Goal: Task Accomplishment & Management: Manage account settings

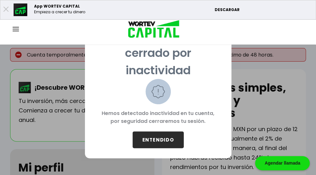
click at [152, 142] on button "ENTENDIDO" at bounding box center [158, 139] width 51 height 17
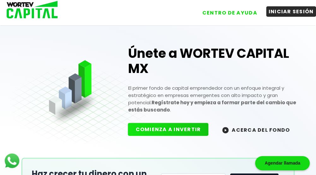
click at [289, 13] on button "INICIAR SESIÓN" at bounding box center [291, 11] width 50 height 10
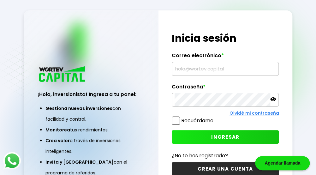
type input "[EMAIL_ADDRESS][DOMAIN_NAME]"
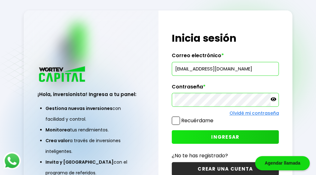
click at [176, 120] on span at bounding box center [176, 120] width 8 height 8
click at [215, 117] on input "Recuérdame" at bounding box center [215, 117] width 0 height 0
click at [216, 134] on span "INGRESAR" at bounding box center [225, 137] width 28 height 7
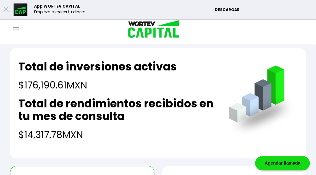
click at [15, 30] on img at bounding box center [16, 29] width 6 height 4
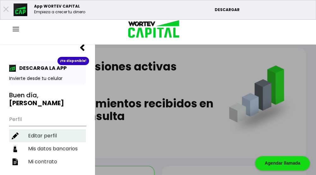
click at [34, 129] on li "Editar perfil" at bounding box center [47, 135] width 77 height 13
select select "Hombre"
select select "Licenciatura"
select select "DF"
select select "Nu Bank"
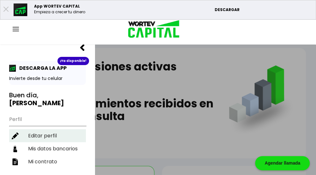
select select "[GEOGRAPHIC_DATA]"
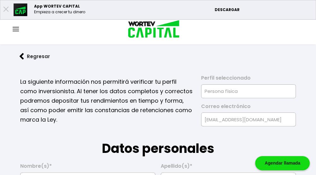
type input "[DATE]"
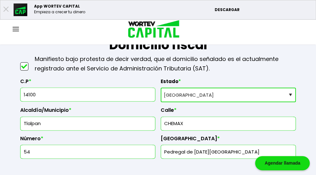
scroll to position [347, 0]
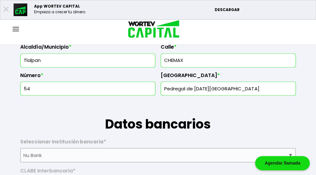
click at [119, 88] on input "54" at bounding box center [87, 88] width 129 height 13
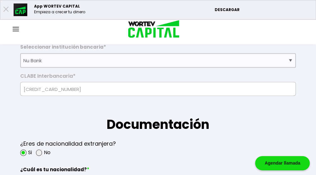
scroll to position [410, 0]
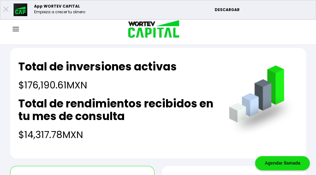
click at [17, 30] on img at bounding box center [16, 29] width 6 height 4
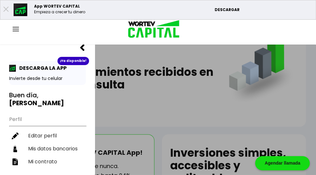
scroll to position [63, 0]
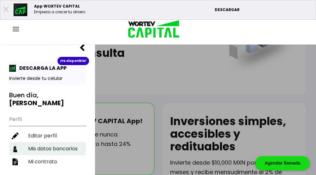
click at [43, 142] on li "Mis datos bancarios" at bounding box center [47, 148] width 77 height 13
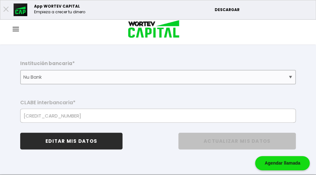
scroll to position [205, 0]
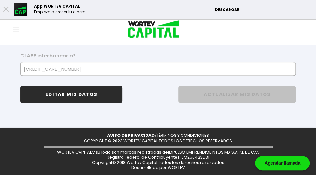
click at [73, 93] on button "EDITAR MIS DATOS" at bounding box center [71, 94] width 102 height 17
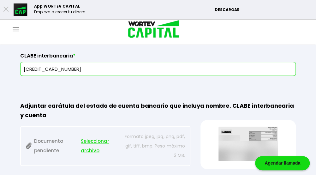
scroll to position [173, 0]
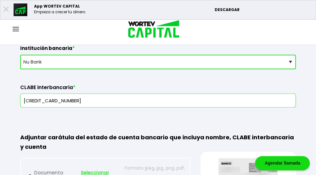
click at [83, 64] on select "Selecciona tu banco ABC Capital Actinver Afirme Albo ASP Banamex Banbajio Banco…" at bounding box center [158, 62] width 276 height 15
select select "Santander"
click at [20, 55] on select "Selecciona tu banco ABC Capital Actinver Afirme Albo ASP Banamex Banbajio Banco…" at bounding box center [158, 62] width 276 height 15
click at [93, 102] on input "[CREDIT_CARD_NUMBER]" at bounding box center [158, 100] width 270 height 13
type input "6"
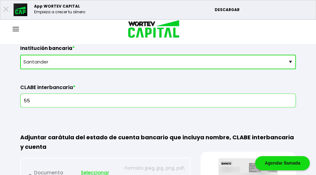
type input "5"
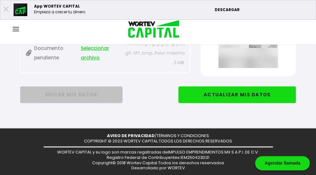
scroll to position [203, 0]
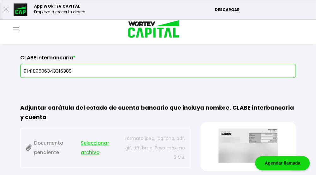
drag, startPoint x: 24, startPoint y: 70, endPoint x: 84, endPoint y: 71, distance: 59.7
click at [84, 71] on input "014180606343316389" at bounding box center [158, 70] width 270 height 13
type input "014180606343316389"
